Goal: Information Seeking & Learning: Find specific fact

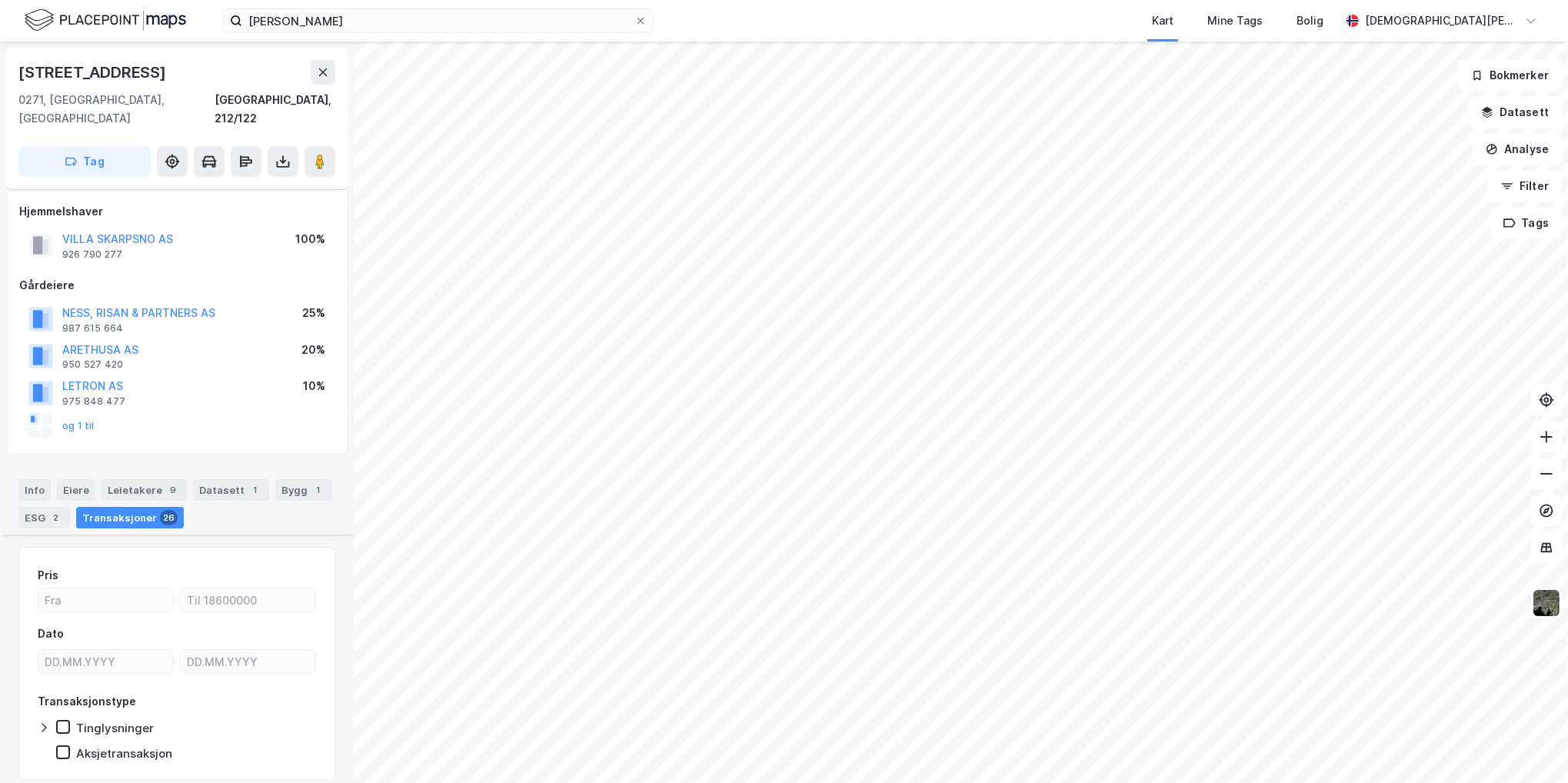
scroll to position [802, 0]
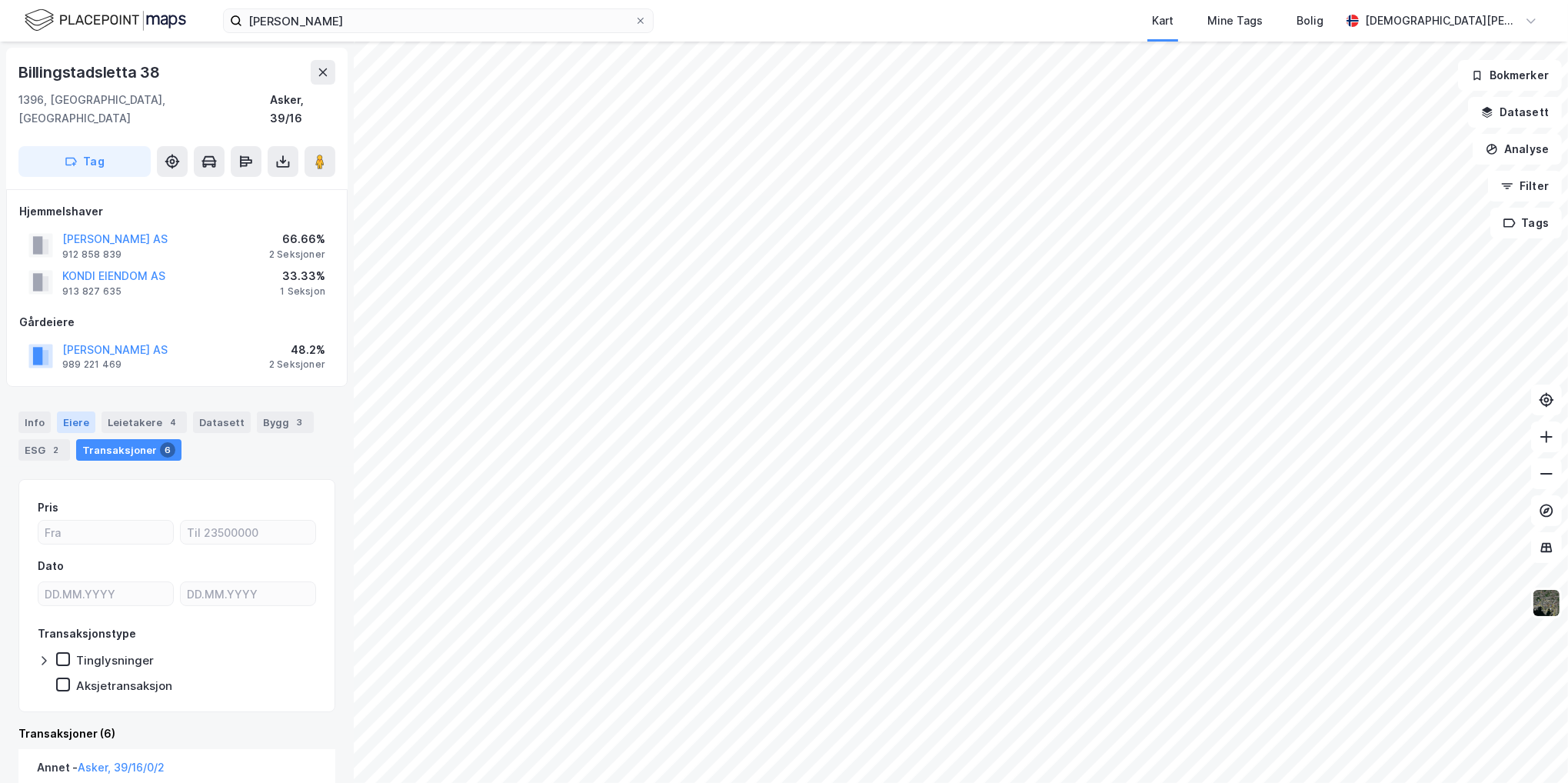
click at [70, 412] on div "Eiere" at bounding box center [76, 422] width 38 height 22
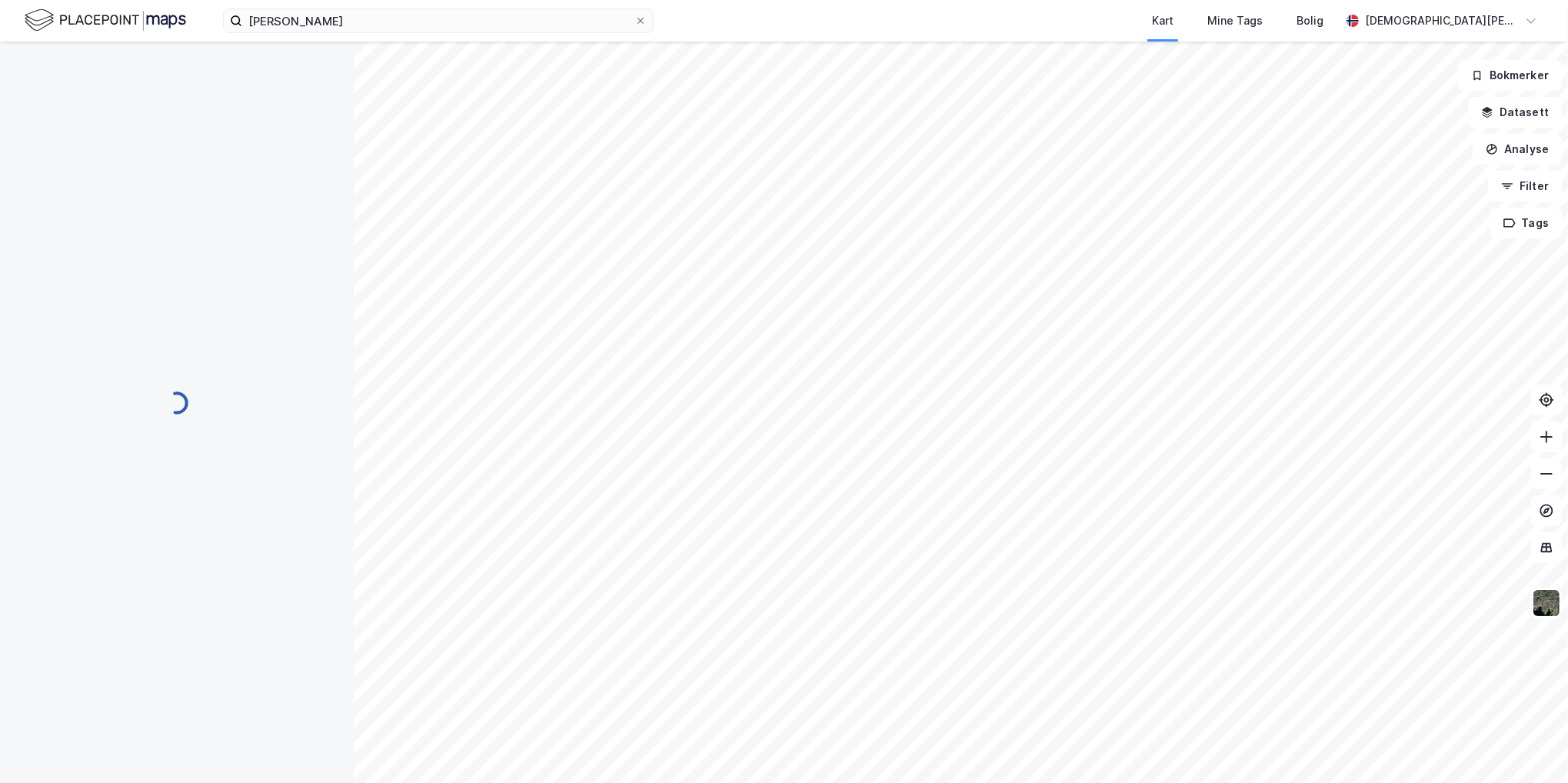
scroll to position [2, 0]
